Goal: Transaction & Acquisition: Purchase product/service

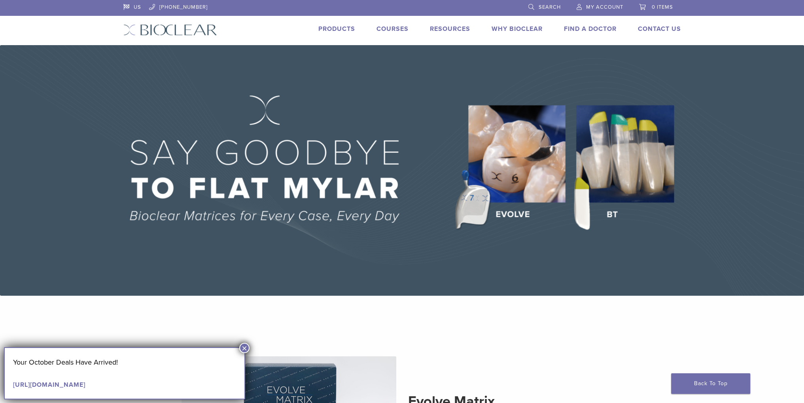
click at [347, 29] on link "Products" at bounding box center [336, 29] width 37 height 8
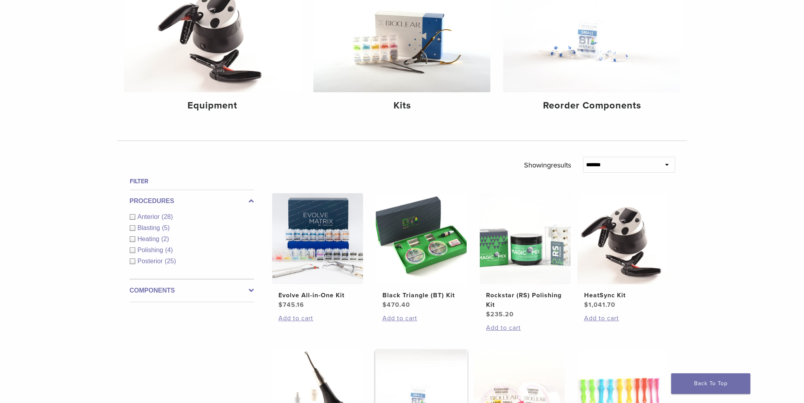
scroll to position [107, 0]
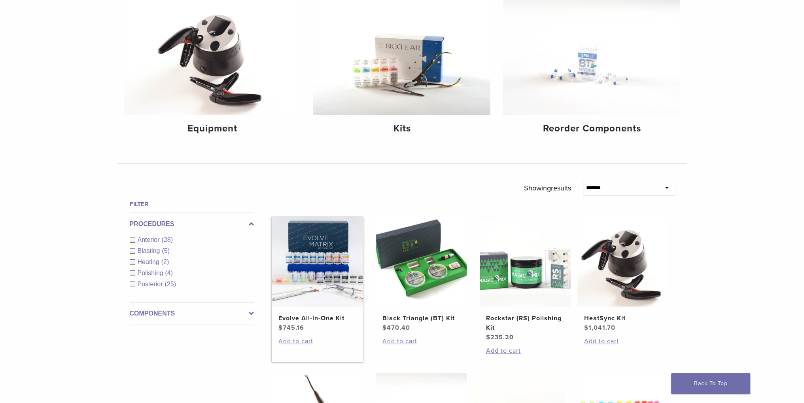
click at [331, 283] on img at bounding box center [317, 261] width 91 height 91
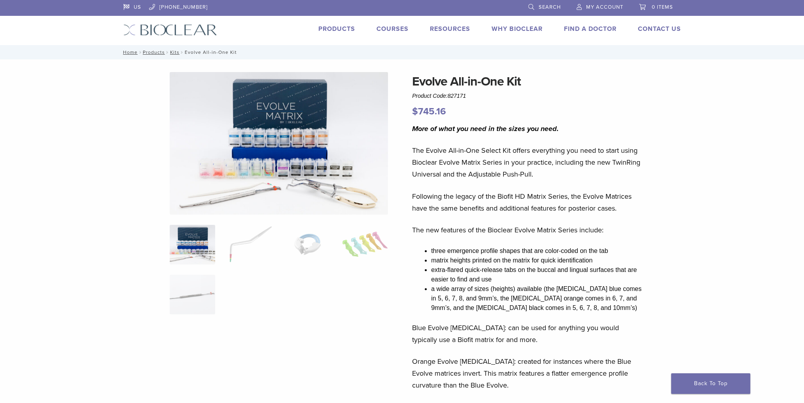
click at [338, 25] on link "Products" at bounding box center [336, 29] width 37 height 8
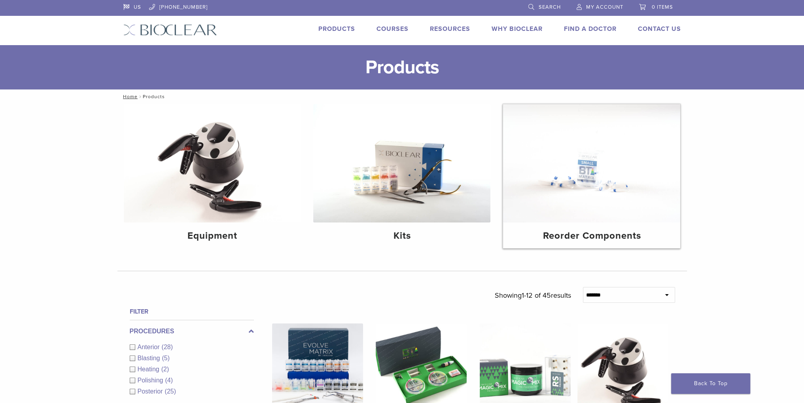
click at [568, 218] on img at bounding box center [591, 163] width 177 height 118
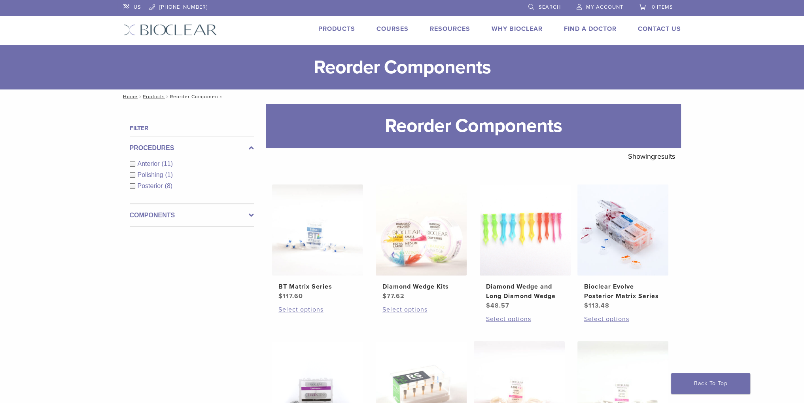
click at [191, 26] on img at bounding box center [170, 29] width 94 height 11
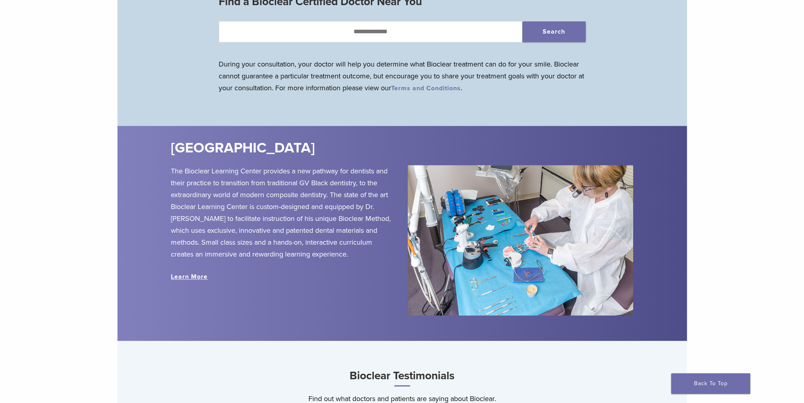
scroll to position [870, 0]
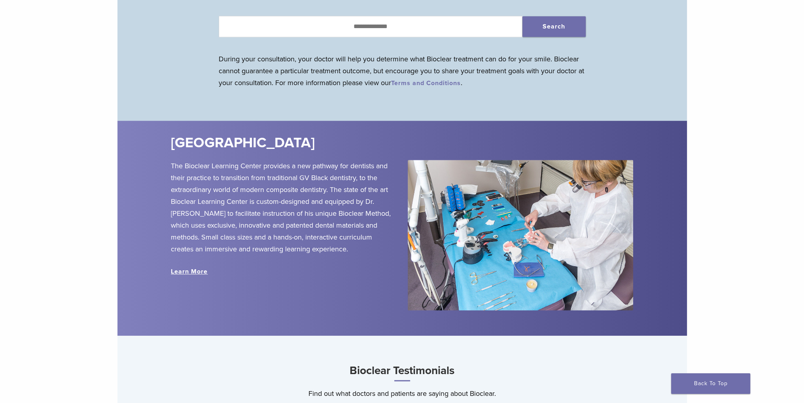
click at [193, 267] on div "Learn More" at bounding box center [283, 271] width 225 height 9
click at [193, 272] on link "Learn More" at bounding box center [189, 271] width 37 height 8
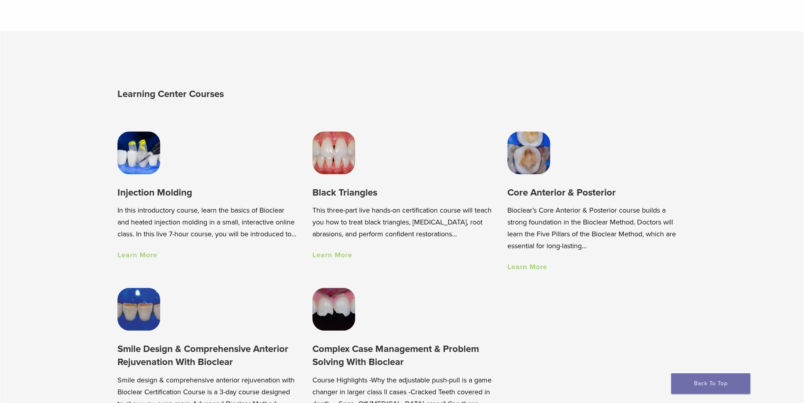
scroll to position [554, 0]
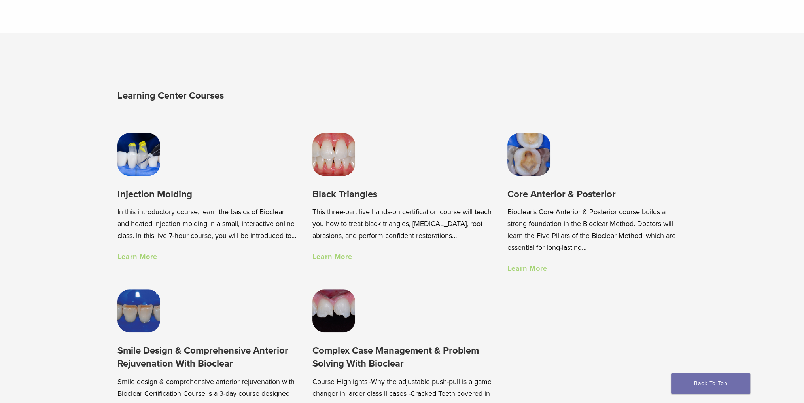
click at [534, 156] on img at bounding box center [528, 154] width 43 height 43
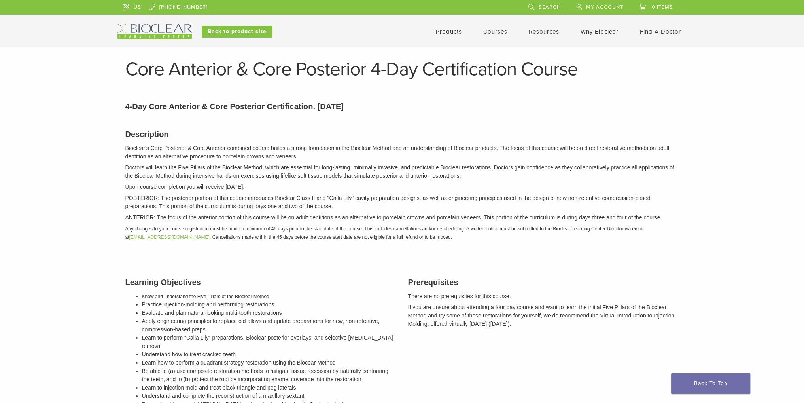
click at [444, 35] on link "Products" at bounding box center [449, 31] width 26 height 7
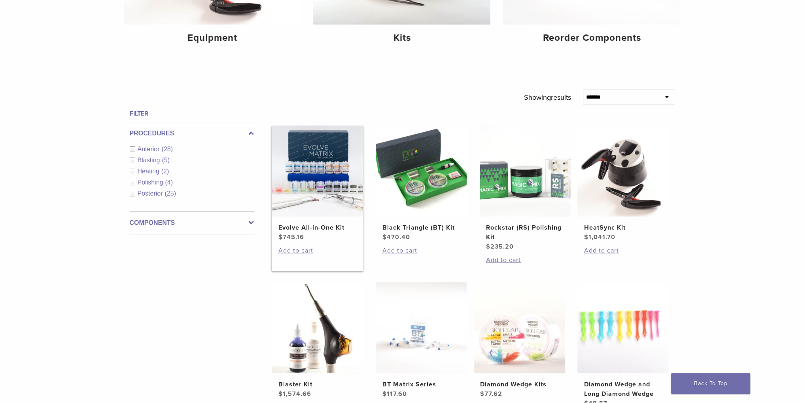
scroll to position [316, 0]
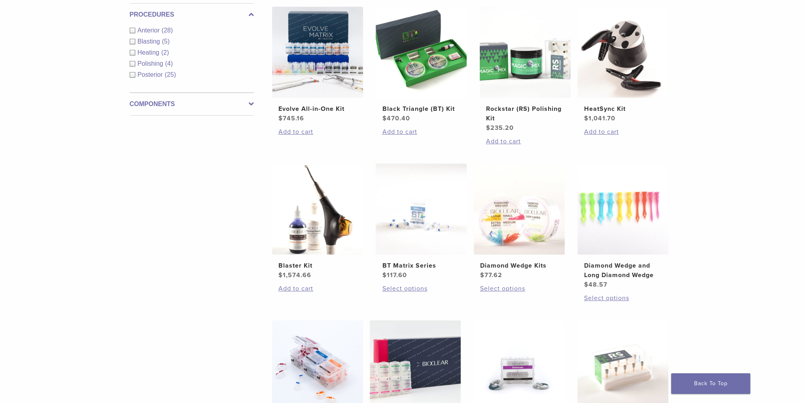
click at [133, 32] on div "Anterior (28)" at bounding box center [192, 30] width 124 height 9
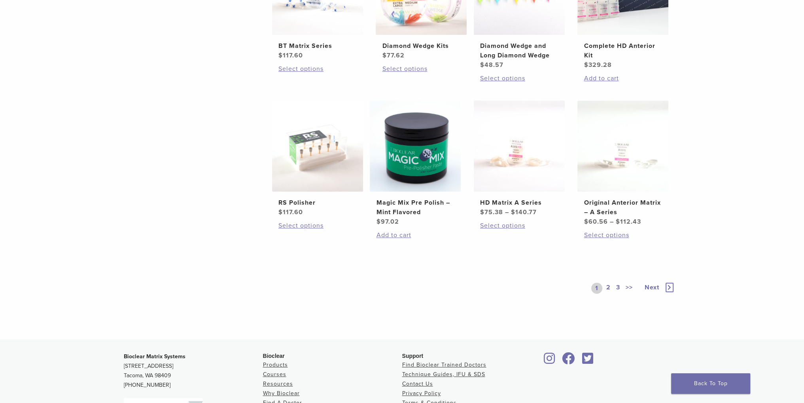
scroll to position [554, 0]
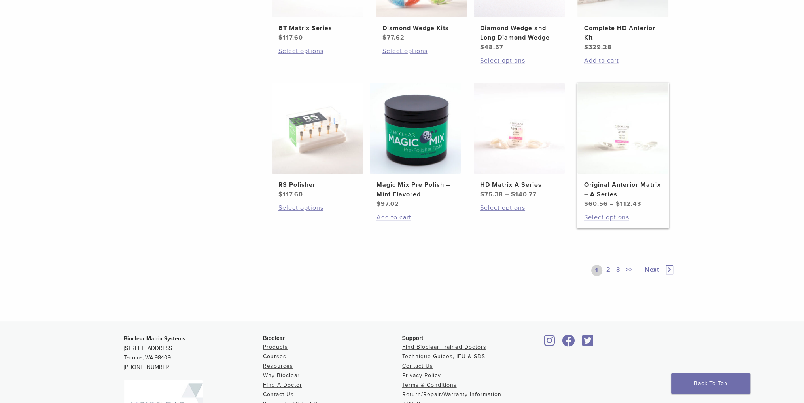
click at [614, 156] on img at bounding box center [623, 128] width 91 height 91
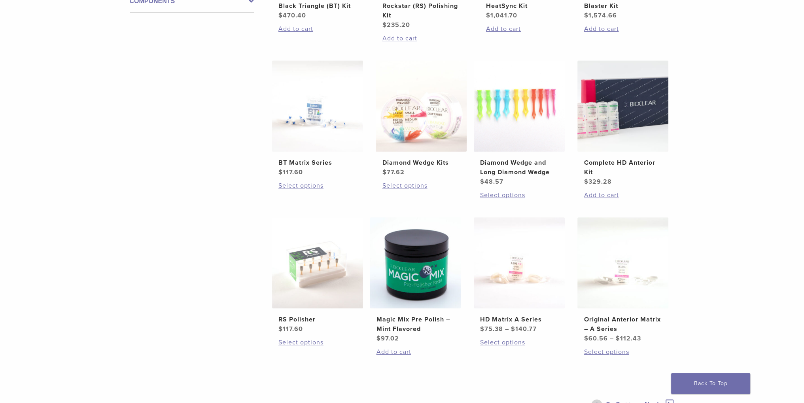
scroll to position [316, 0]
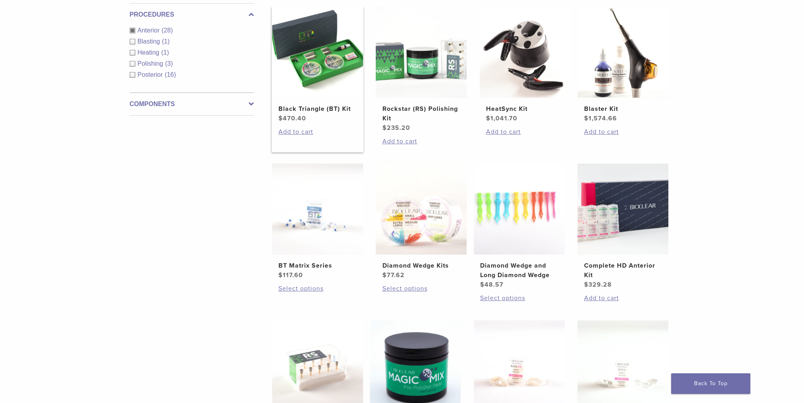
click at [310, 72] on img at bounding box center [317, 52] width 91 height 91
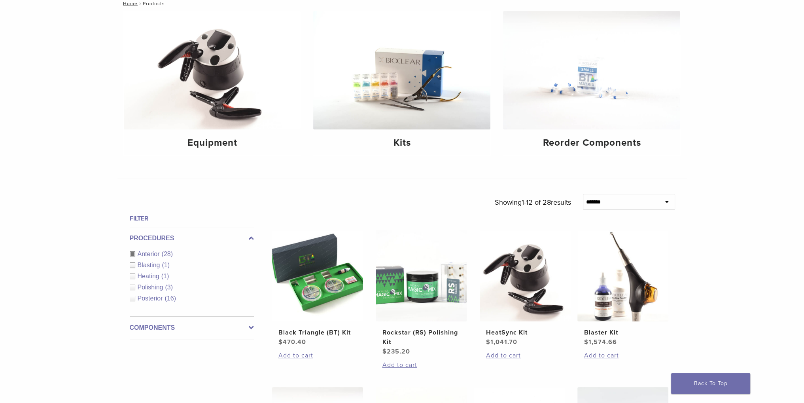
scroll to position [79, 0]
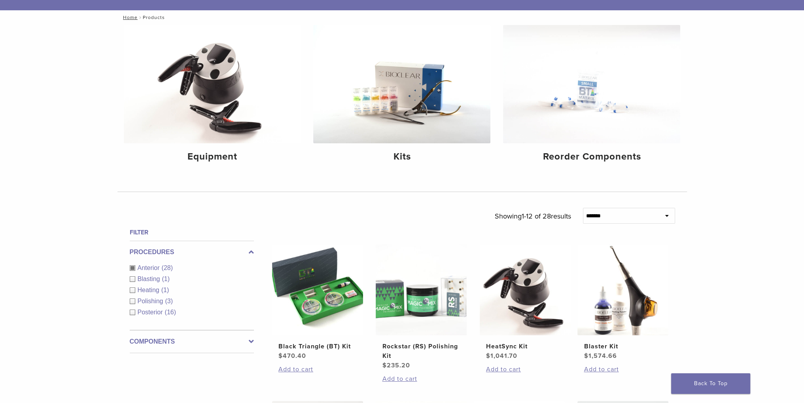
click at [139, 288] on span "Heating" at bounding box center [150, 289] width 24 height 7
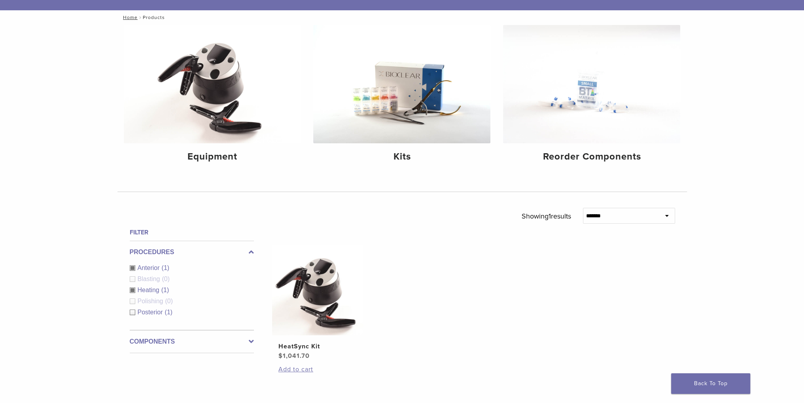
click at [142, 276] on span "Blasting" at bounding box center [150, 278] width 25 height 7
click at [132, 307] on div "Posterior (1)" at bounding box center [192, 311] width 124 height 9
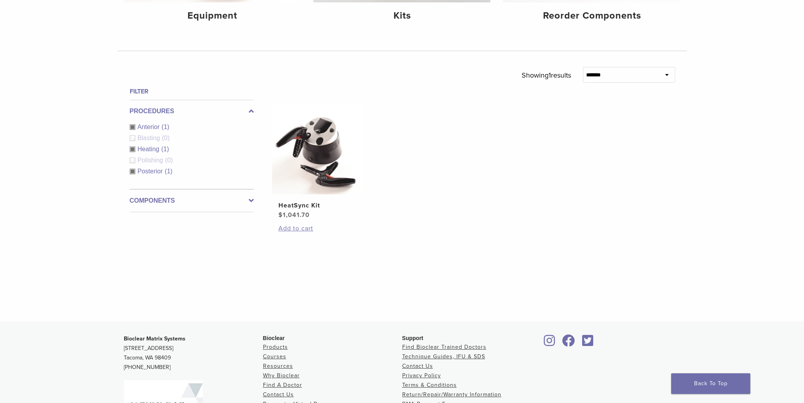
scroll to position [237, 0]
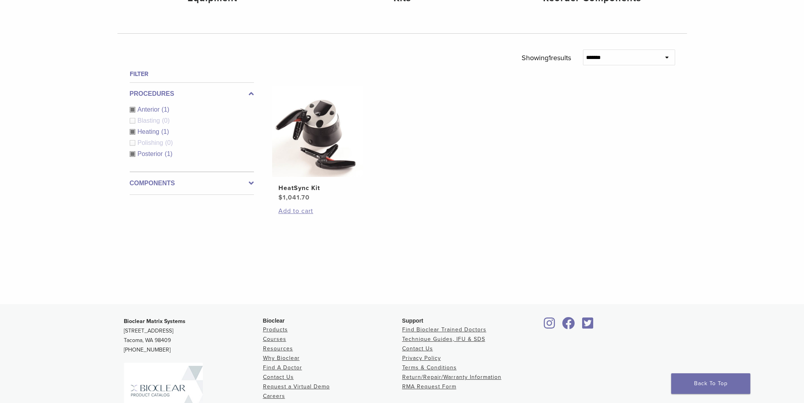
click at [130, 109] on div "Anterior (1)" at bounding box center [192, 109] width 124 height 9
click at [134, 130] on div "Procedures Anterior (1) Blasting (0) Heating (1) Polishing (0) Posterior (1)" at bounding box center [192, 126] width 124 height 89
click at [130, 130] on div "Heating (1)" at bounding box center [192, 131] width 124 height 9
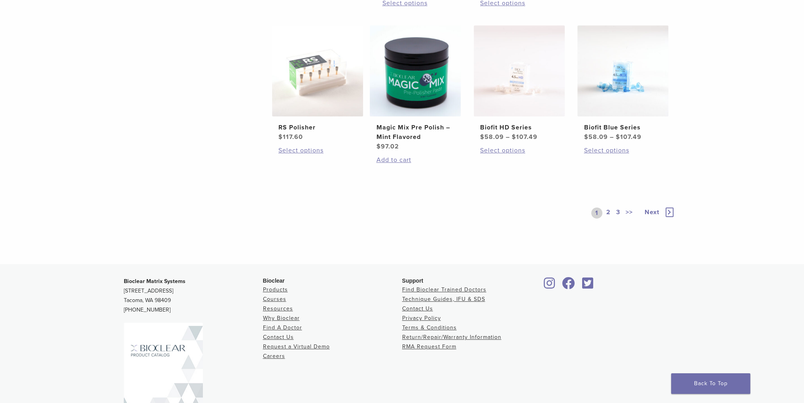
scroll to position [661, 0]
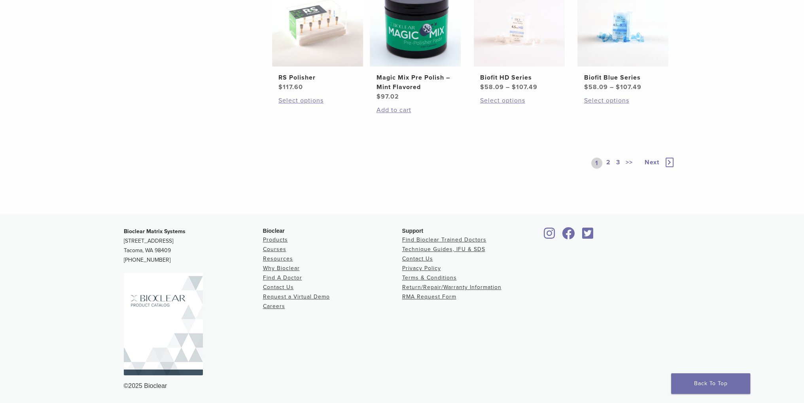
click at [610, 161] on link "2" at bounding box center [609, 162] width 8 height 11
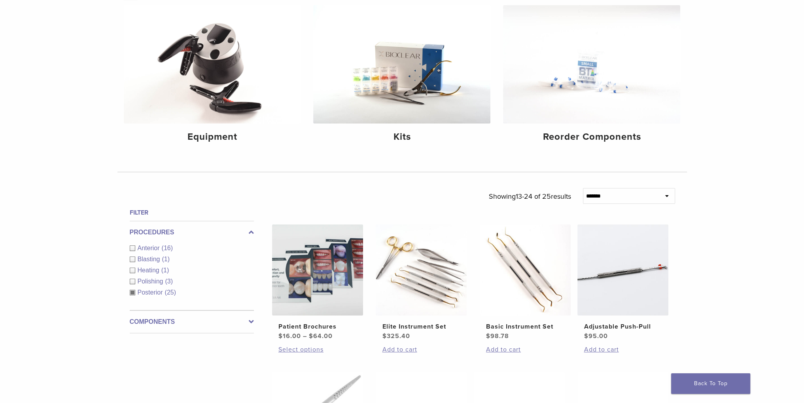
scroll to position [58, 0]
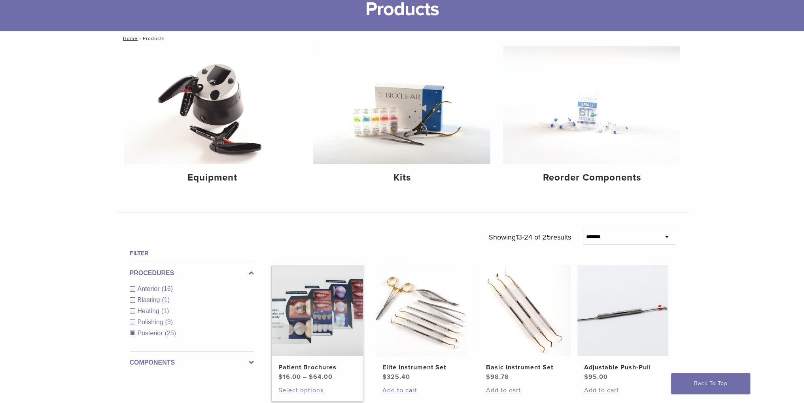
click at [316, 326] on img at bounding box center [317, 310] width 91 height 91
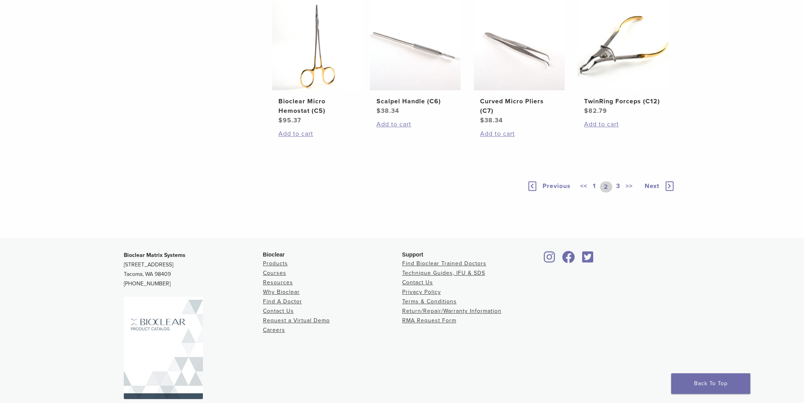
scroll to position [651, 0]
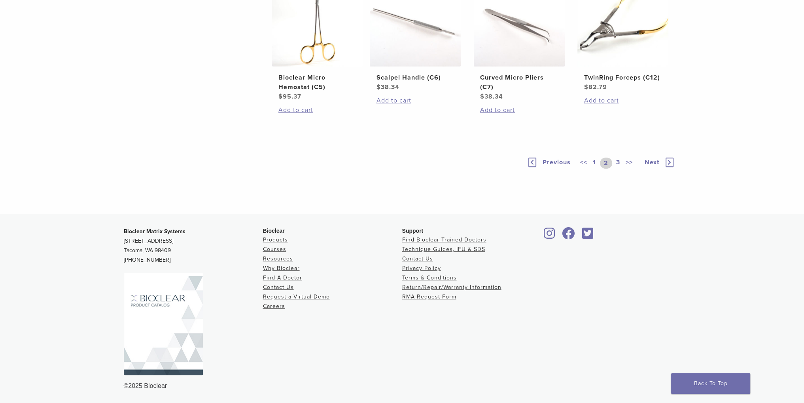
click at [619, 160] on link "3" at bounding box center [618, 162] width 7 height 11
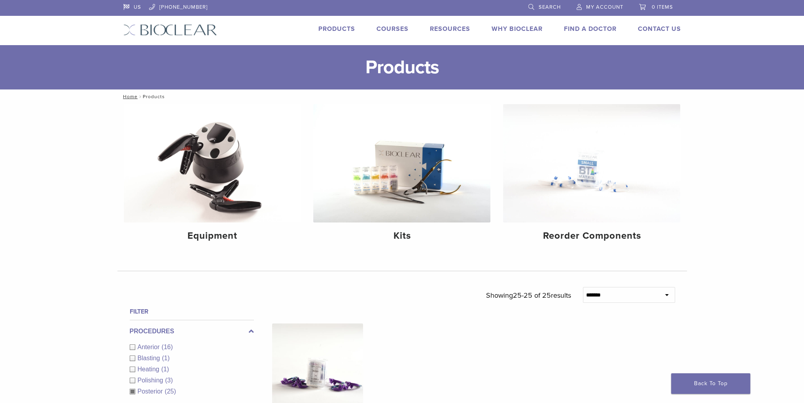
click at [522, 29] on link "Why Bioclear" at bounding box center [517, 29] width 51 height 8
click at [456, 42] on link "Technique Guides, IFU, & SDS" at bounding box center [485, 42] width 106 height 17
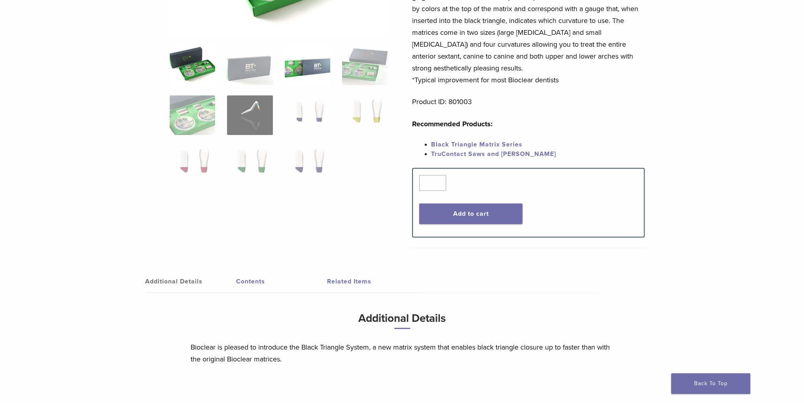
scroll to position [198, 0]
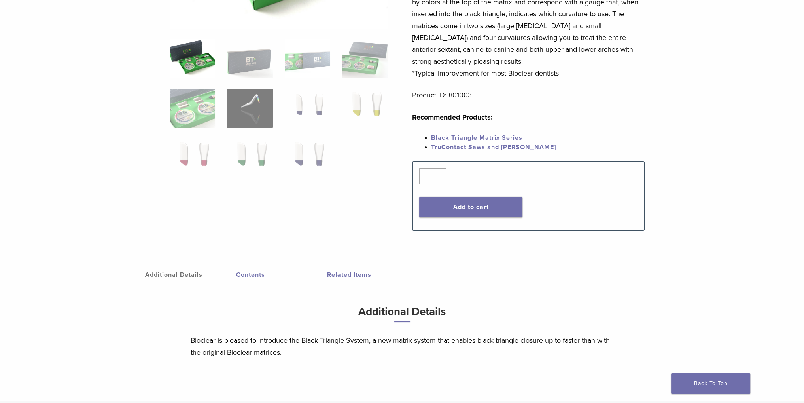
click at [267, 272] on link "Contents" at bounding box center [281, 274] width 91 height 22
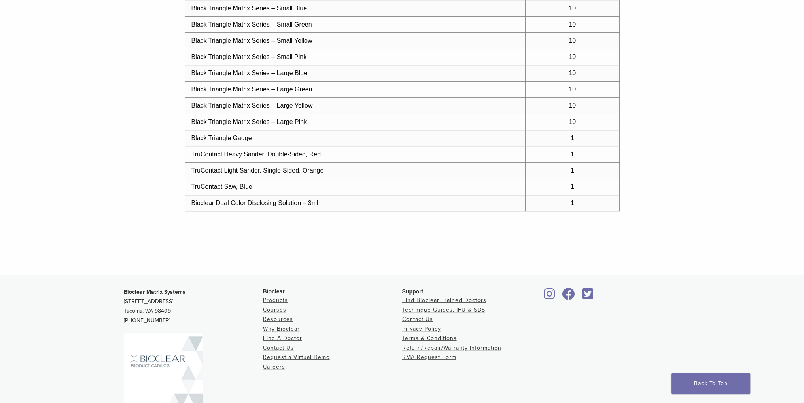
scroll to position [505, 0]
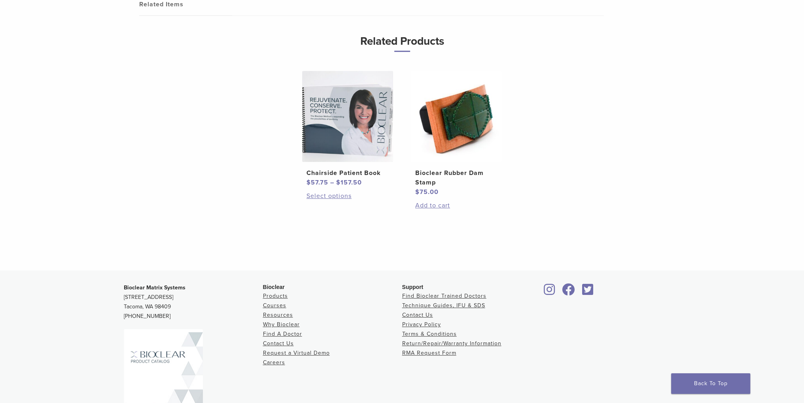
scroll to position [475, 0]
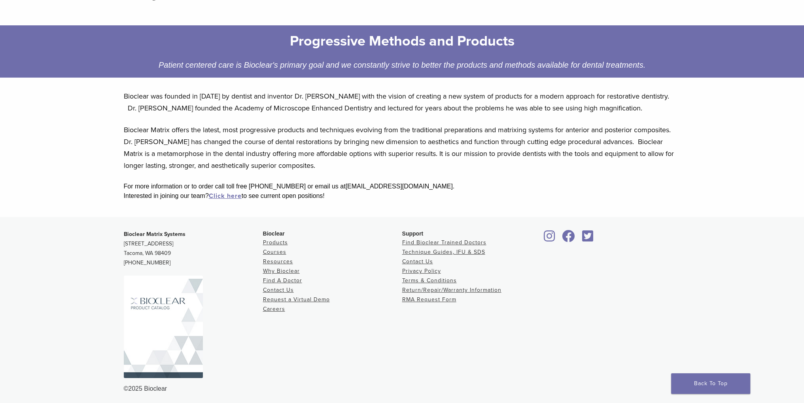
scroll to position [100, 0]
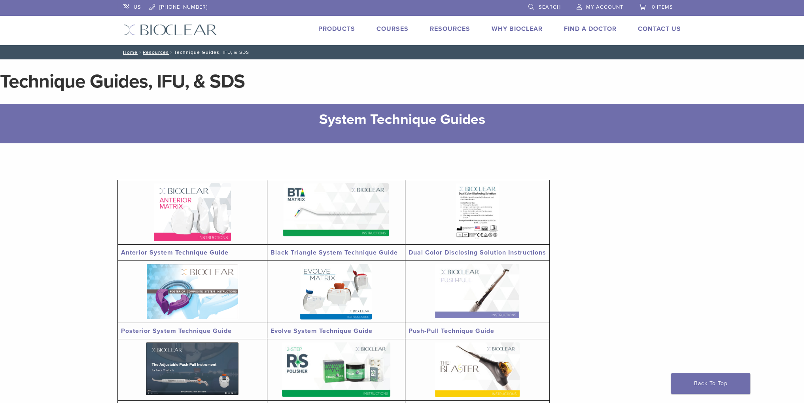
click at [354, 31] on div "Products Courses Resources Expand child menu Technique Guides, IFU, & SDS Why B…" at bounding box center [455, 29] width 476 height 11
click at [350, 28] on link "Products" at bounding box center [336, 29] width 37 height 8
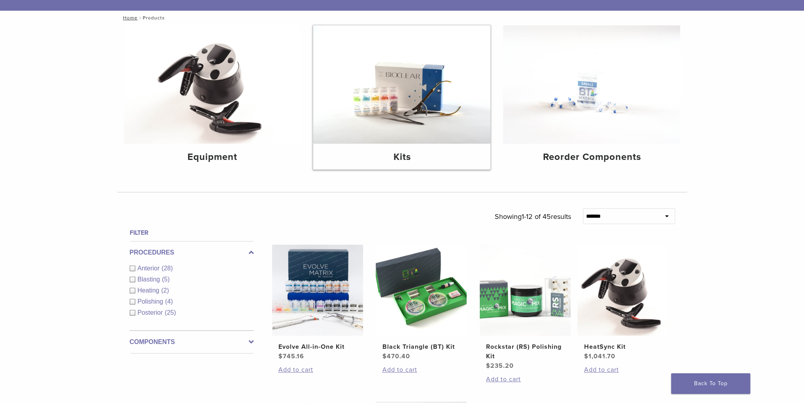
scroll to position [79, 0]
click at [636, 214] on select "**********" at bounding box center [629, 216] width 92 height 16
click at [713, 182] on div "**********" at bounding box center [402, 410] width 804 height 771
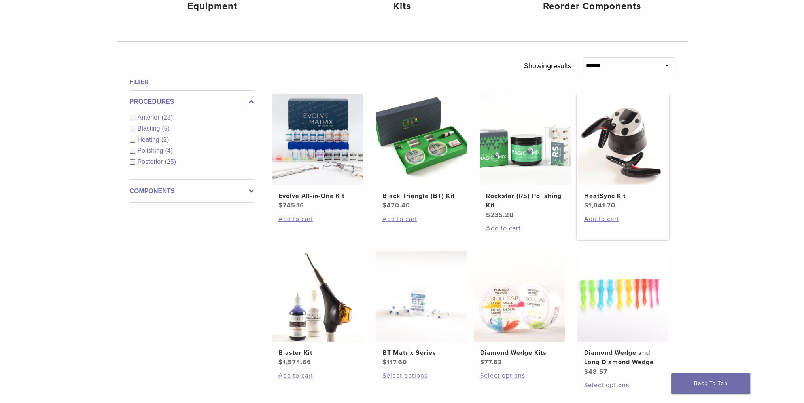
scroll to position [277, 0]
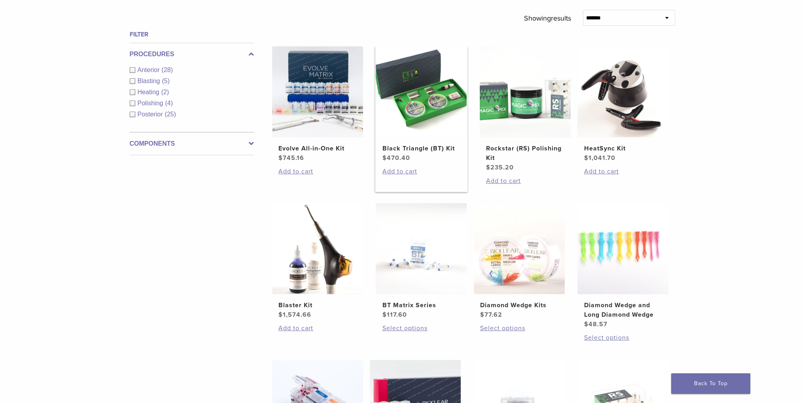
click at [429, 97] on img at bounding box center [421, 91] width 91 height 91
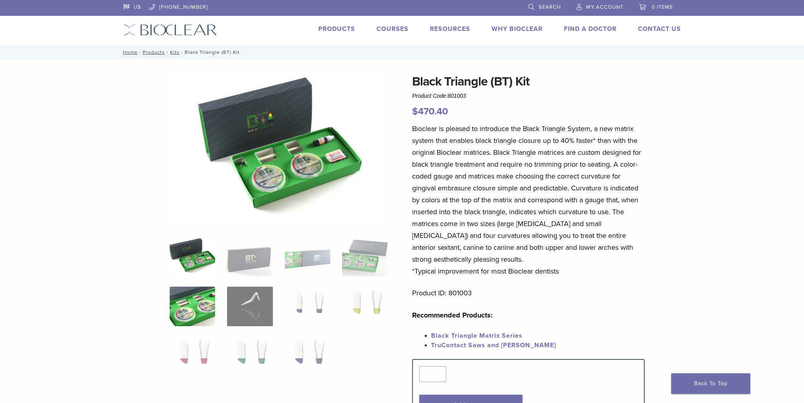
click at [178, 296] on img at bounding box center [192, 306] width 45 height 40
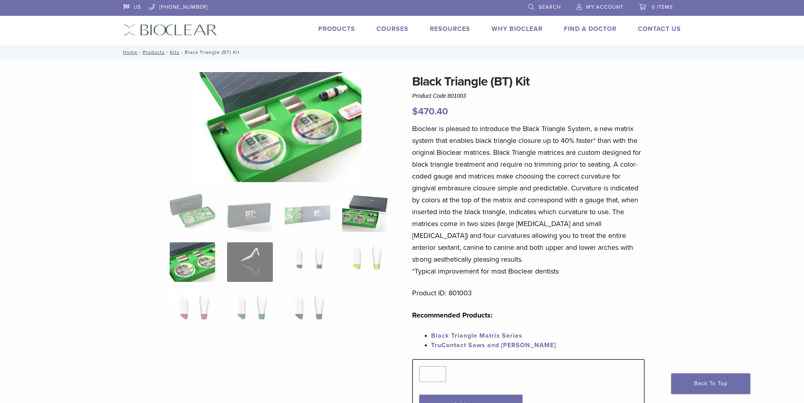
click at [364, 211] on img at bounding box center [364, 212] width 45 height 40
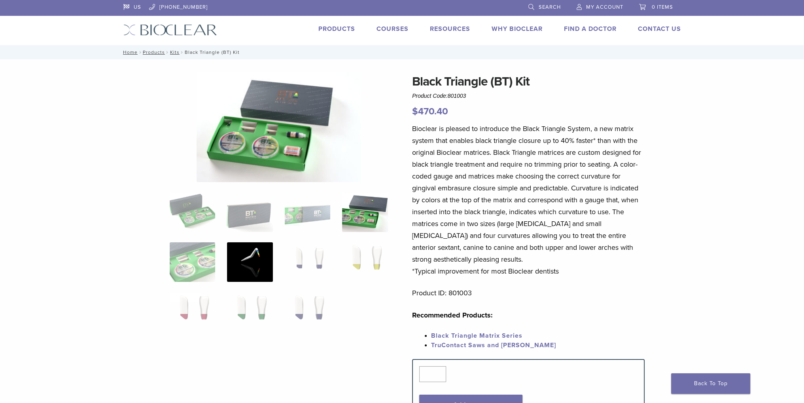
click at [261, 247] on img at bounding box center [249, 262] width 45 height 40
